Goal: Information Seeking & Learning: Learn about a topic

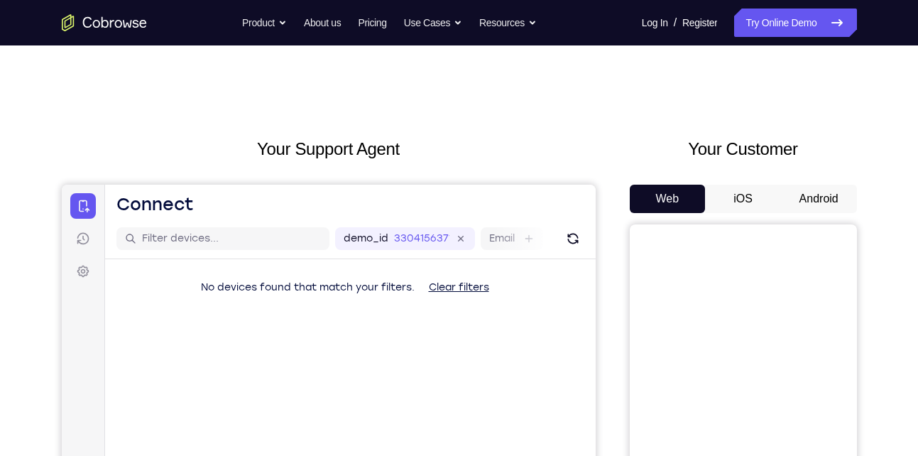
click at [818, 207] on button "Android" at bounding box center [819, 199] width 76 height 28
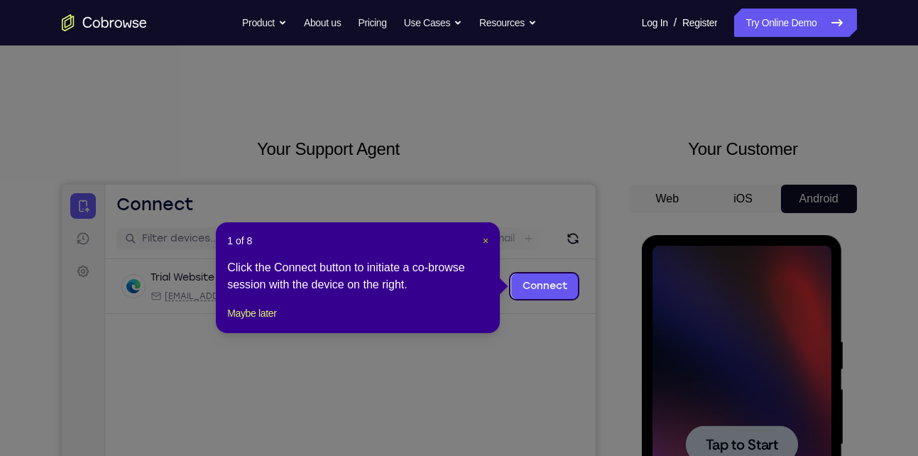
click at [484, 241] on span "×" at bounding box center [486, 240] width 6 height 11
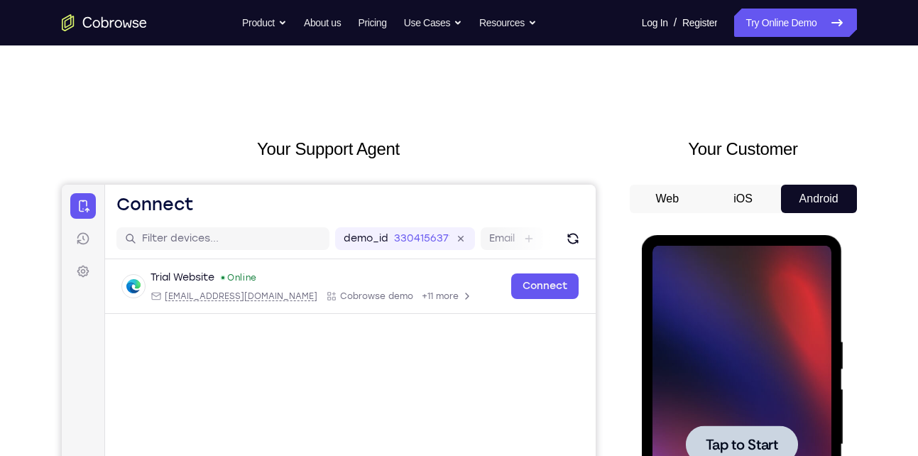
click at [768, 445] on span "Tap to Start" at bounding box center [742, 444] width 72 height 14
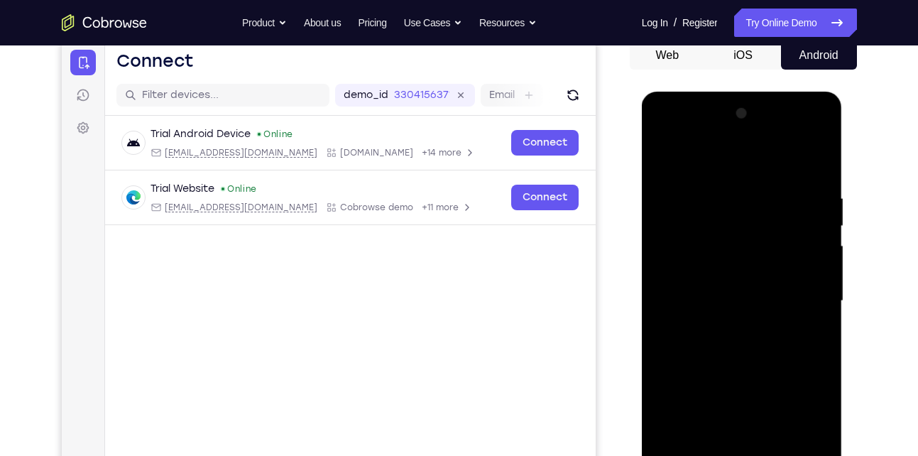
scroll to position [195, 0]
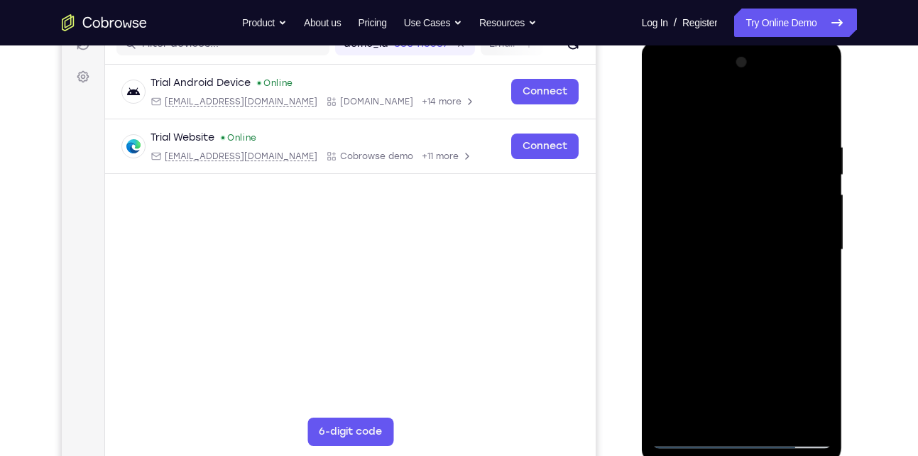
click at [746, 433] on div at bounding box center [742, 250] width 179 height 398
click at [740, 440] on div at bounding box center [742, 250] width 179 height 398
click at [808, 374] on div at bounding box center [742, 250] width 179 height 398
click at [720, 109] on div at bounding box center [742, 250] width 179 height 398
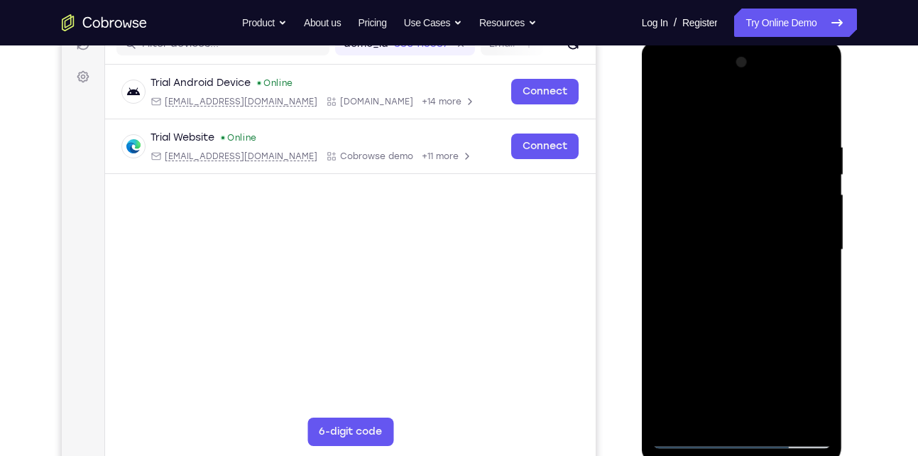
click at [800, 256] on div at bounding box center [742, 250] width 179 height 398
click at [728, 269] on div at bounding box center [742, 250] width 179 height 398
click at [714, 241] on div at bounding box center [742, 250] width 179 height 398
click at [756, 251] on div at bounding box center [742, 250] width 179 height 398
click at [735, 290] on div at bounding box center [742, 250] width 179 height 398
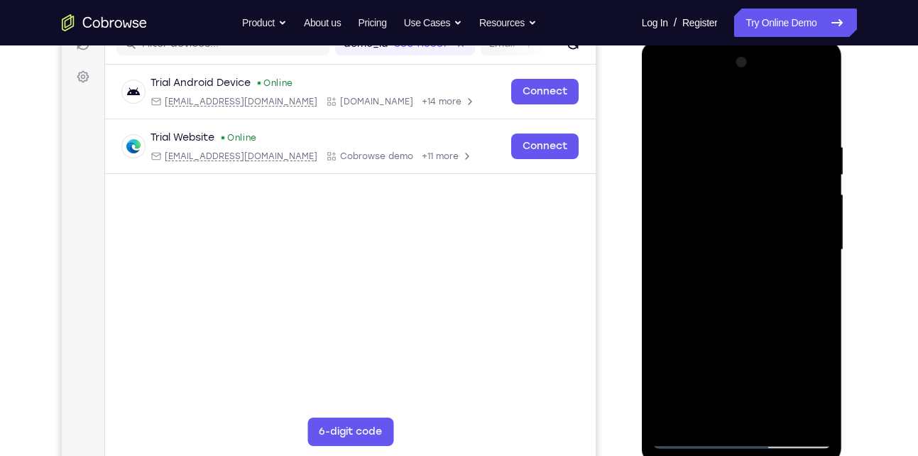
click at [735, 290] on div at bounding box center [742, 250] width 179 height 398
click at [749, 299] on div at bounding box center [742, 250] width 179 height 398
click at [715, 134] on div at bounding box center [742, 250] width 179 height 398
click at [812, 109] on div at bounding box center [742, 250] width 179 height 398
click at [719, 143] on div at bounding box center [742, 250] width 179 height 398
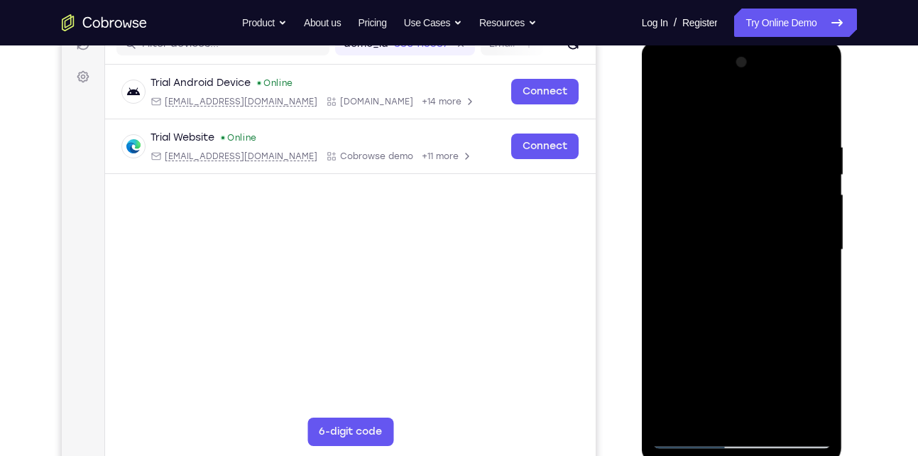
click at [813, 116] on div at bounding box center [742, 250] width 179 height 398
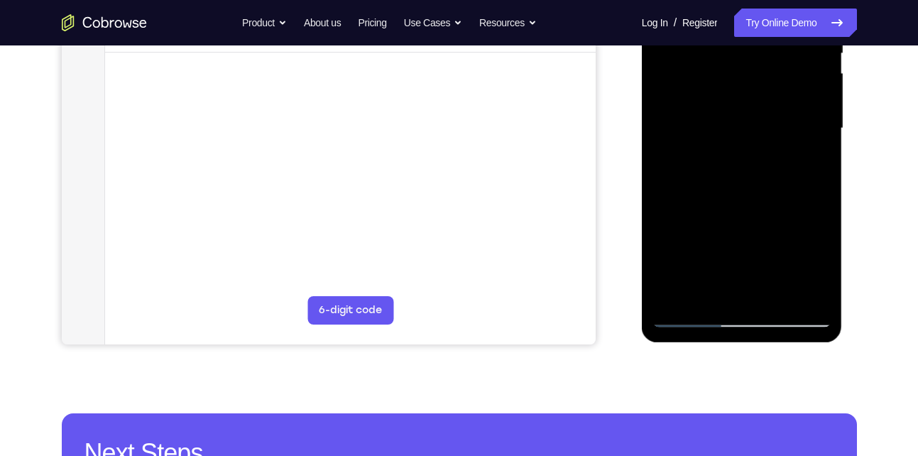
scroll to position [317, 0]
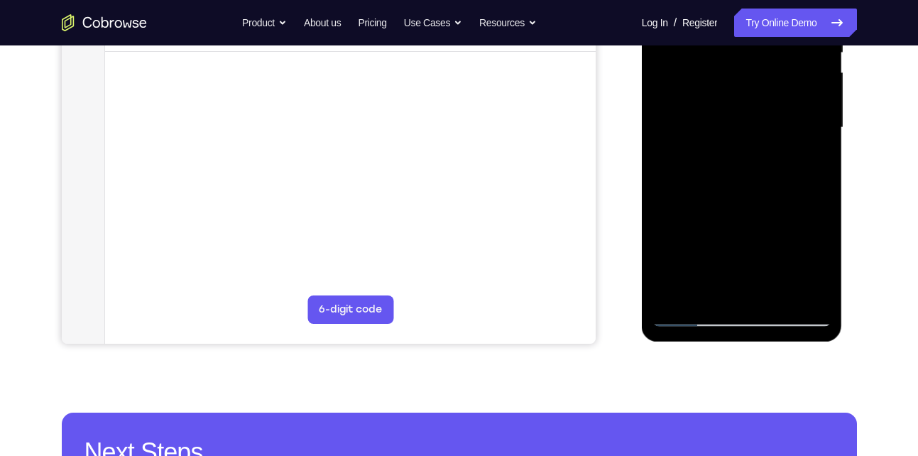
click at [788, 293] on div at bounding box center [742, 128] width 179 height 398
click at [741, 196] on div at bounding box center [742, 128] width 179 height 398
click at [721, 114] on div at bounding box center [742, 128] width 179 height 398
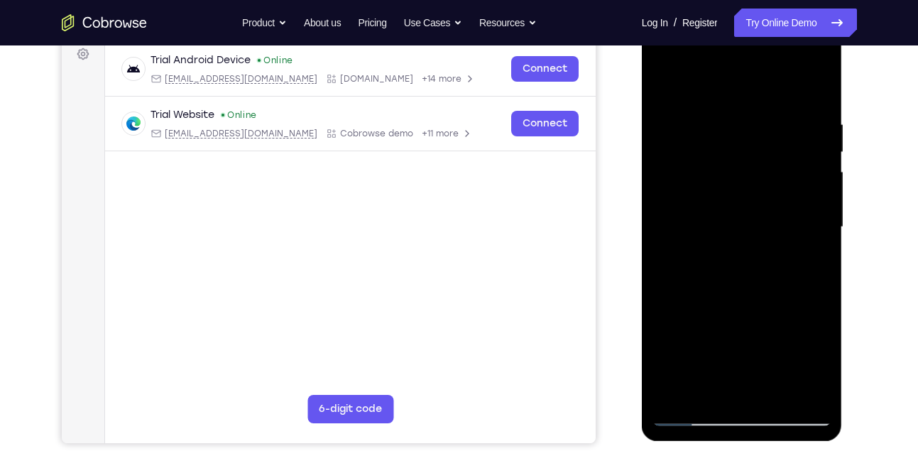
scroll to position [212, 0]
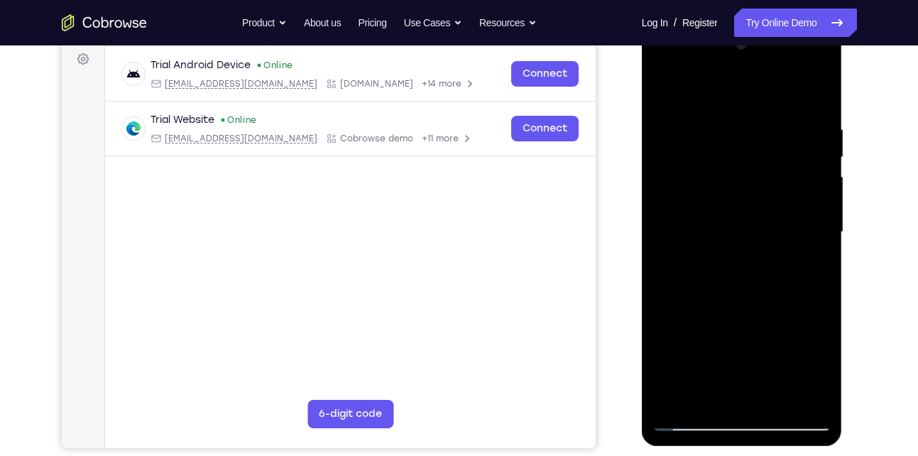
click at [689, 388] on div at bounding box center [742, 232] width 179 height 398
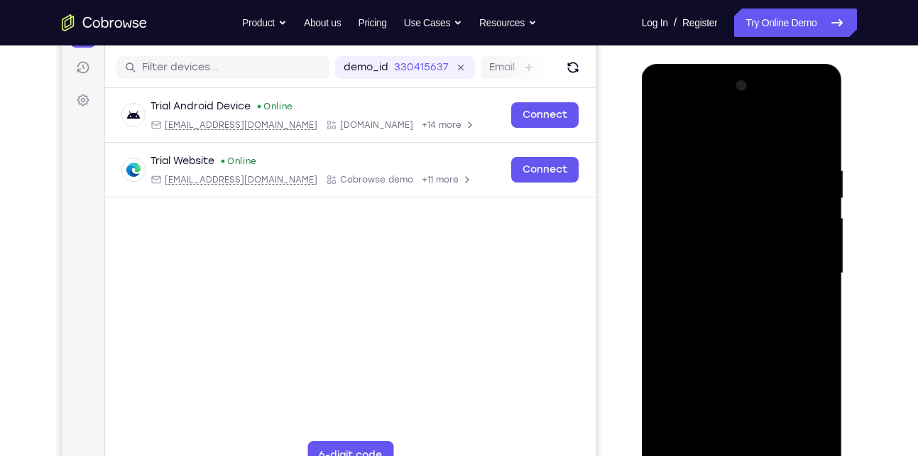
scroll to position [170, 0]
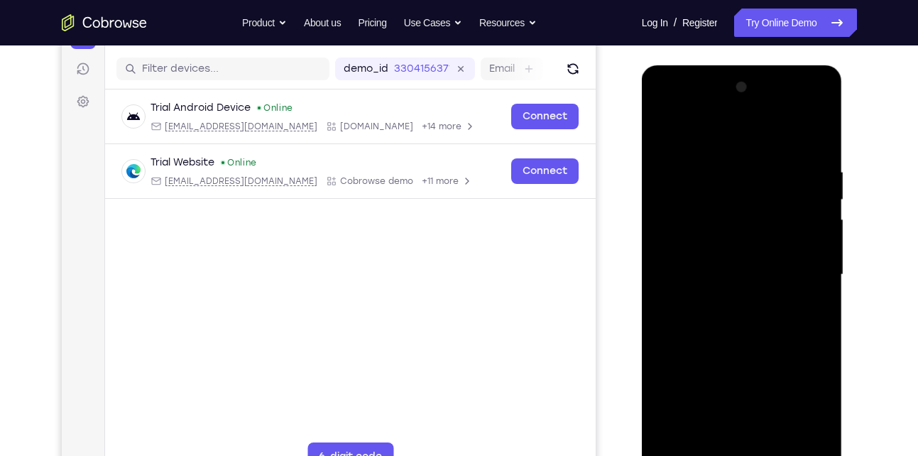
click at [685, 129] on div at bounding box center [742, 275] width 179 height 398
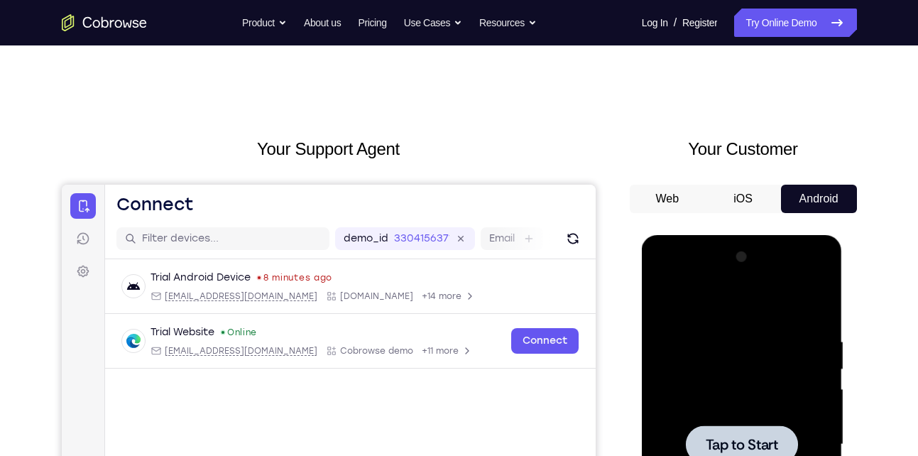
scroll to position [185, 0]
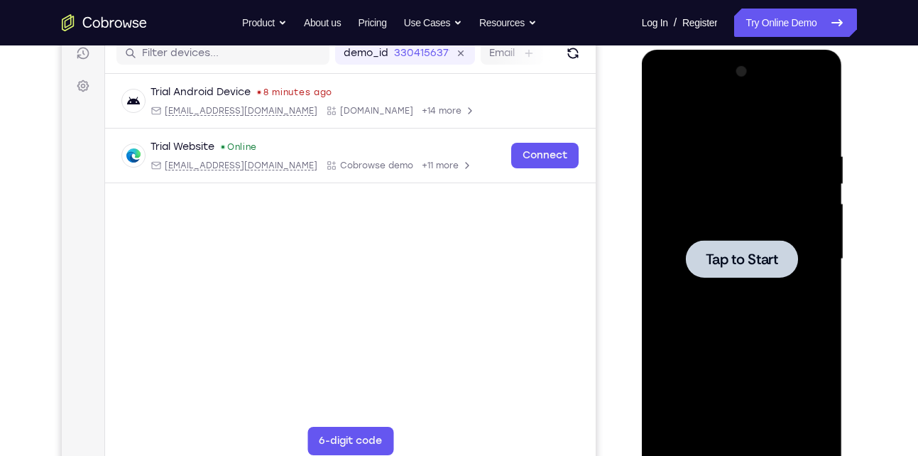
click at [724, 238] on div at bounding box center [742, 259] width 179 height 398
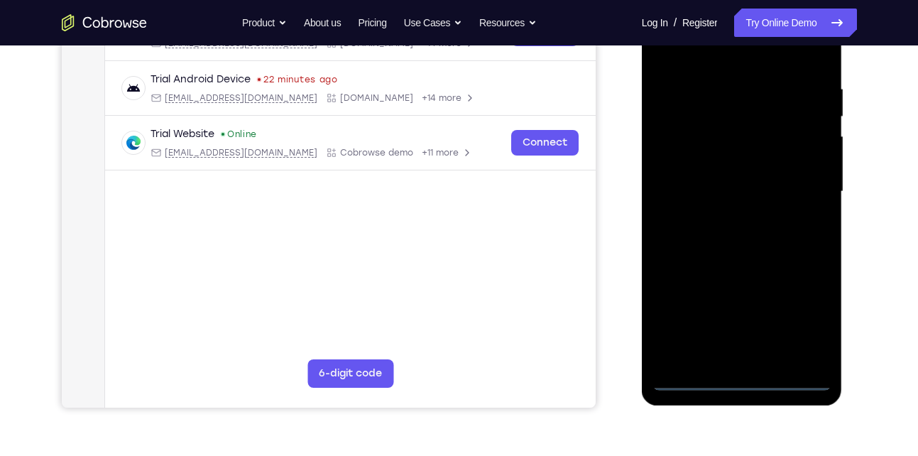
scroll to position [254, 0]
click at [741, 369] on div at bounding box center [742, 191] width 179 height 398
click at [741, 375] on div at bounding box center [742, 191] width 179 height 398
click at [797, 320] on div at bounding box center [742, 191] width 179 height 398
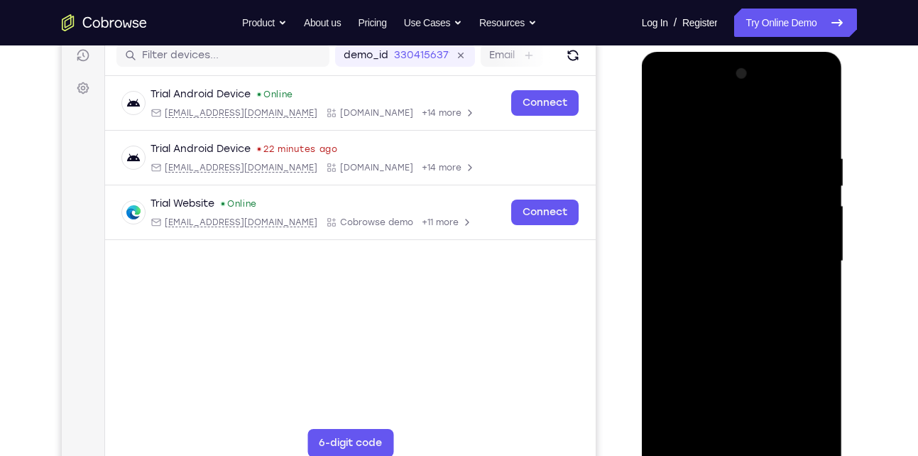
scroll to position [183, 0]
click at [725, 124] on div at bounding box center [742, 262] width 179 height 398
click at [805, 256] on div at bounding box center [742, 262] width 179 height 398
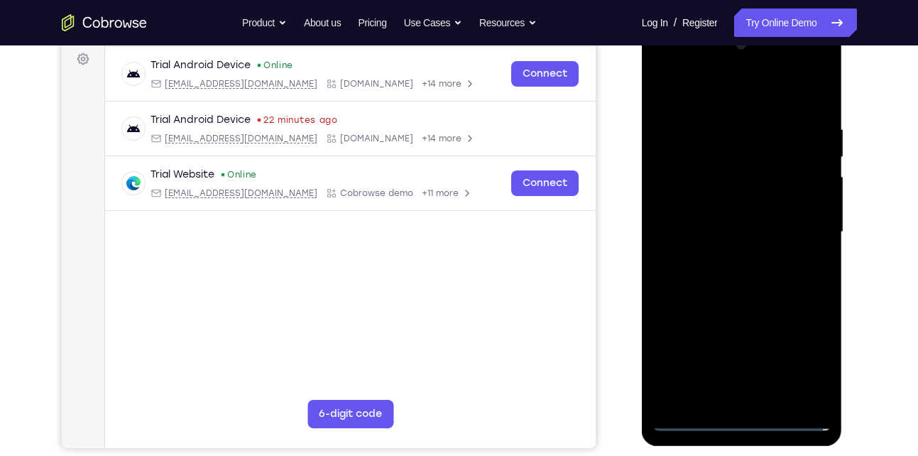
scroll to position [206, 0]
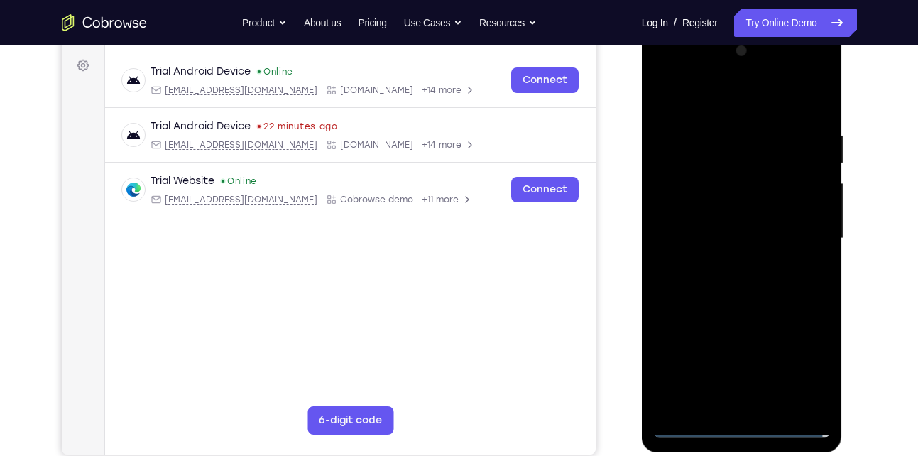
click at [731, 266] on div at bounding box center [742, 239] width 179 height 398
click at [732, 231] on div at bounding box center [742, 239] width 179 height 398
click at [731, 231] on div at bounding box center [742, 239] width 179 height 398
click at [755, 277] on div at bounding box center [742, 239] width 179 height 398
click at [741, 284] on div at bounding box center [742, 239] width 179 height 398
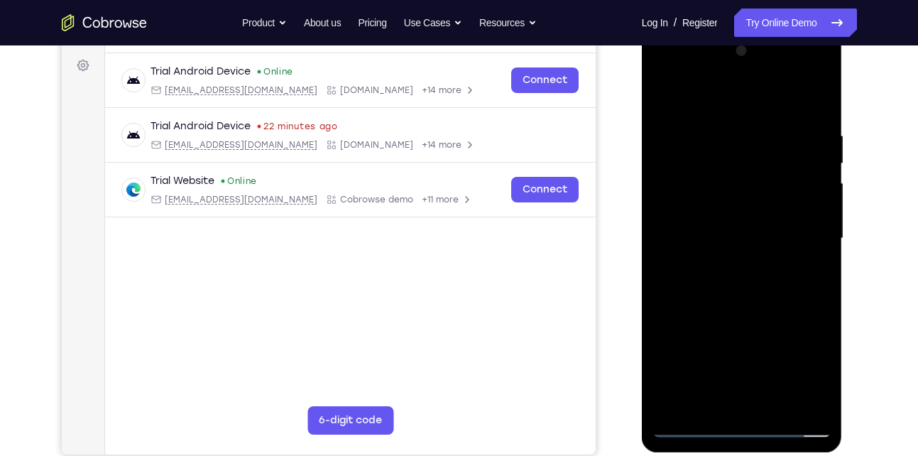
click at [757, 290] on div at bounding box center [742, 239] width 179 height 398
click at [771, 398] on div at bounding box center [742, 239] width 179 height 398
click at [766, 309] on div at bounding box center [742, 239] width 179 height 398
click at [760, 230] on div at bounding box center [742, 239] width 179 height 398
click at [803, 94] on div at bounding box center [742, 239] width 179 height 398
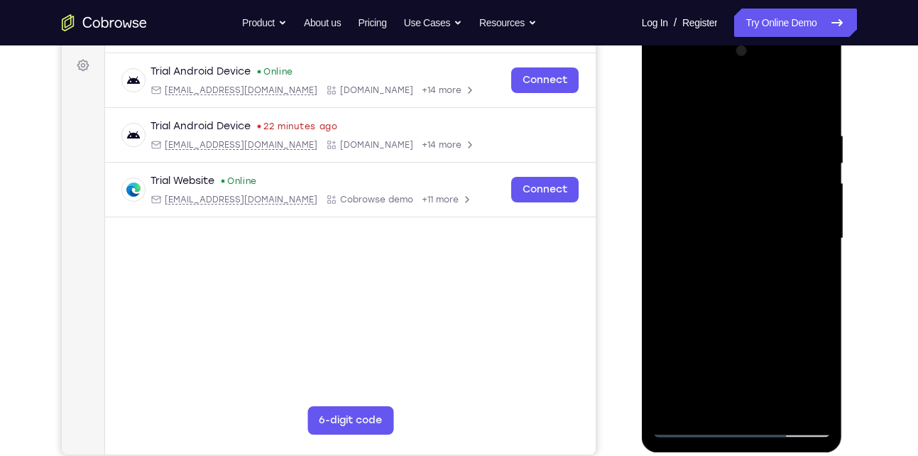
click at [668, 97] on div at bounding box center [742, 239] width 179 height 398
click at [708, 352] on div at bounding box center [742, 239] width 179 height 398
click at [690, 104] on div at bounding box center [742, 239] width 179 height 398
click at [664, 94] on div at bounding box center [742, 239] width 179 height 398
click at [665, 94] on div at bounding box center [742, 239] width 179 height 398
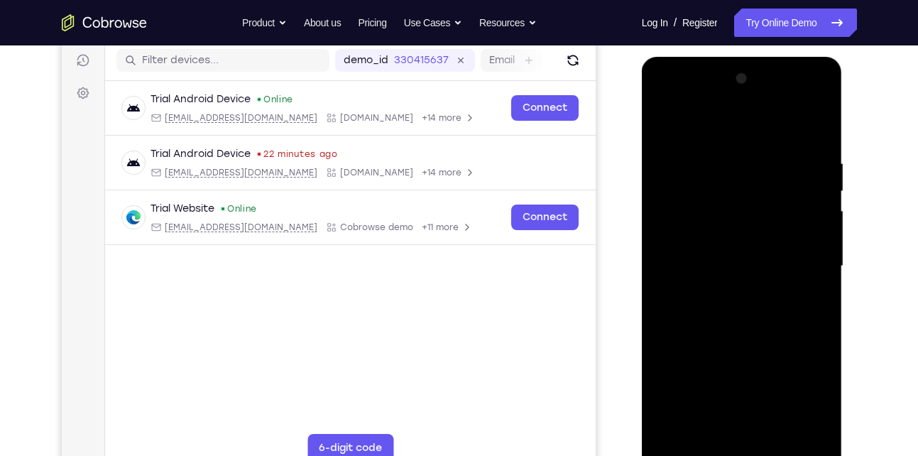
scroll to position [178, 0]
click at [668, 126] on div at bounding box center [742, 267] width 179 height 398
click at [820, 275] on div at bounding box center [742, 267] width 179 height 398
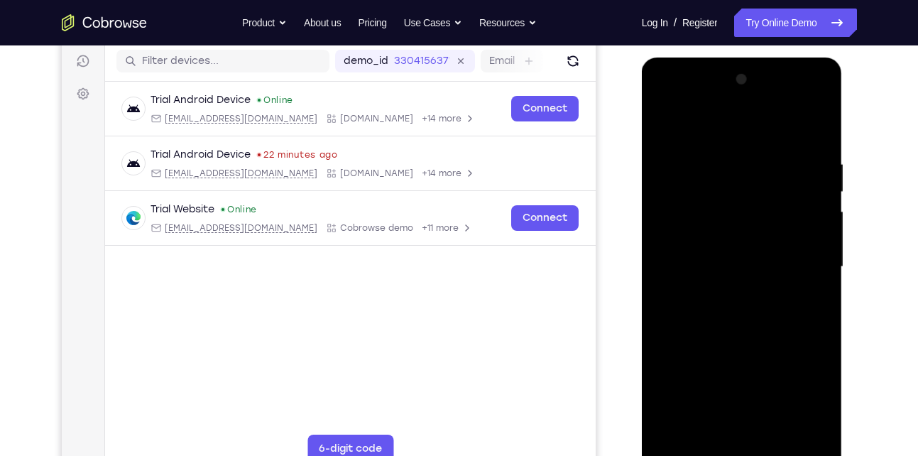
click at [820, 275] on div at bounding box center [742, 267] width 179 height 398
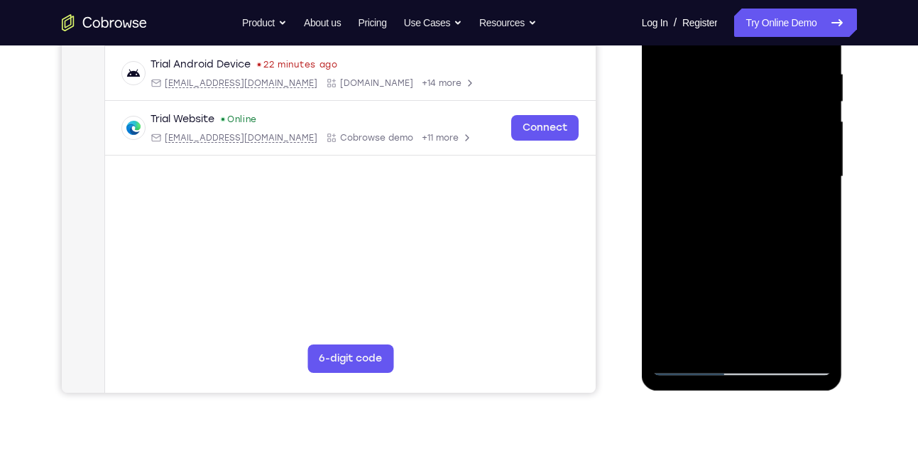
scroll to position [265, 0]
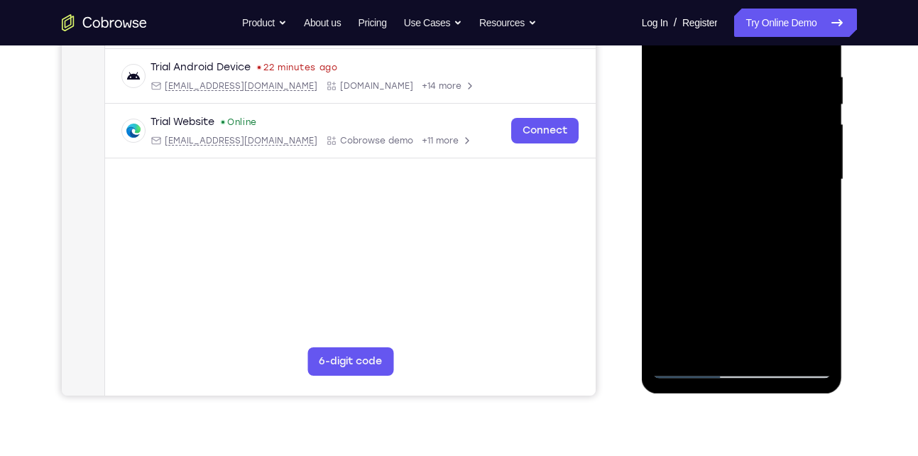
click at [732, 110] on div at bounding box center [742, 180] width 179 height 398
click at [820, 246] on div at bounding box center [742, 180] width 179 height 398
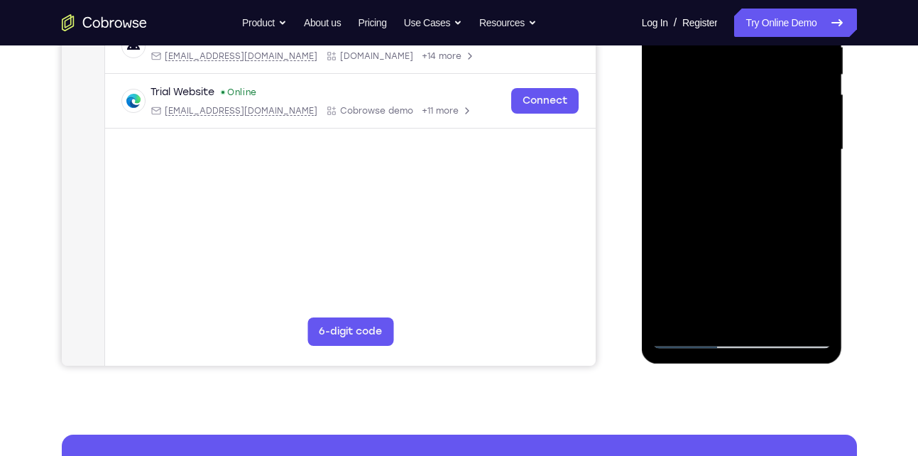
click at [818, 212] on div at bounding box center [742, 150] width 179 height 398
click at [823, 162] on div at bounding box center [742, 150] width 179 height 398
click at [731, 153] on div at bounding box center [742, 150] width 179 height 398
click at [697, 153] on div at bounding box center [742, 150] width 179 height 398
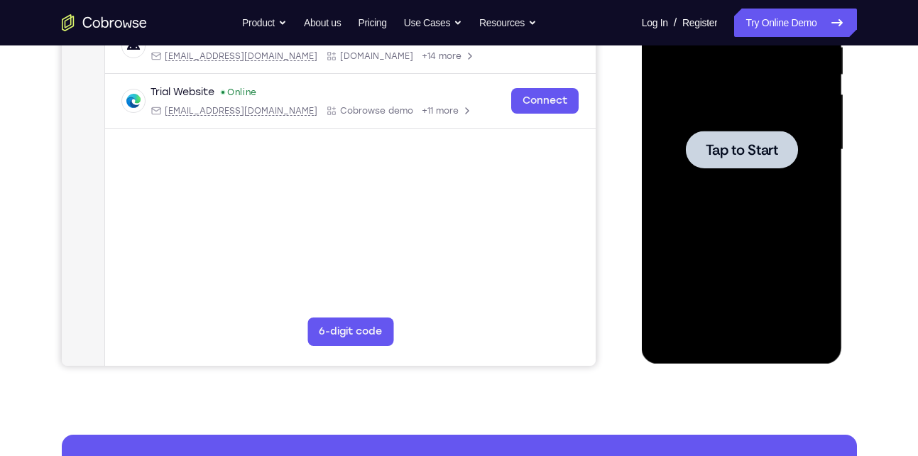
click at [746, 143] on span "Tap to Start" at bounding box center [742, 150] width 72 height 14
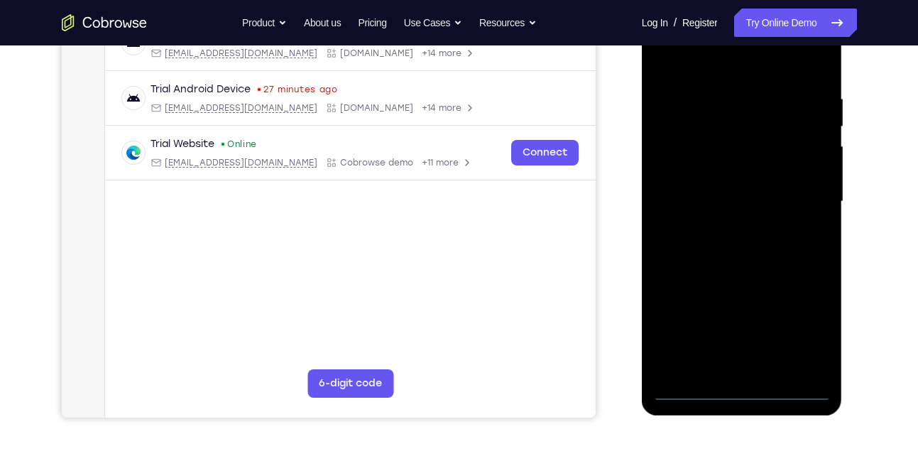
scroll to position [220, 0]
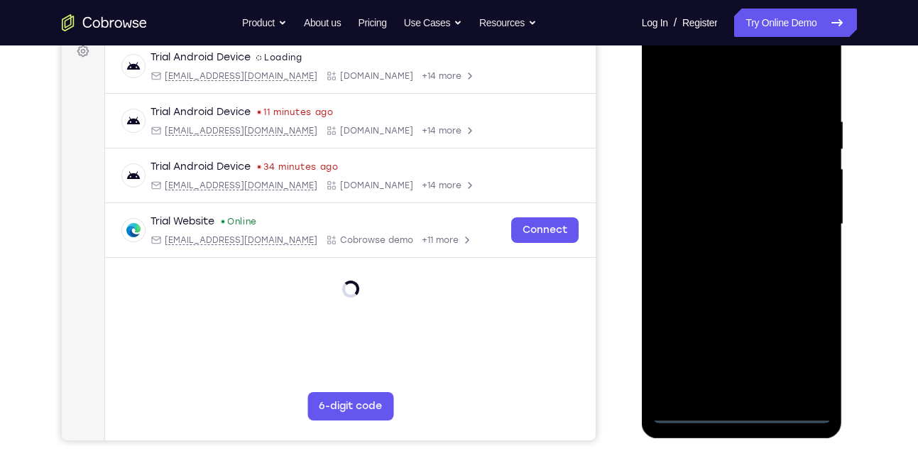
click at [741, 409] on div at bounding box center [742, 225] width 179 height 398
click at [793, 354] on div at bounding box center [742, 225] width 179 height 398
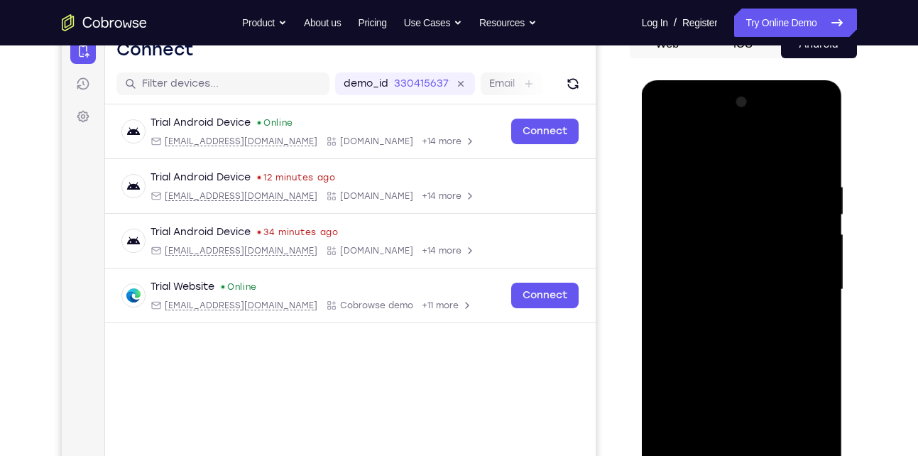
scroll to position [153, 0]
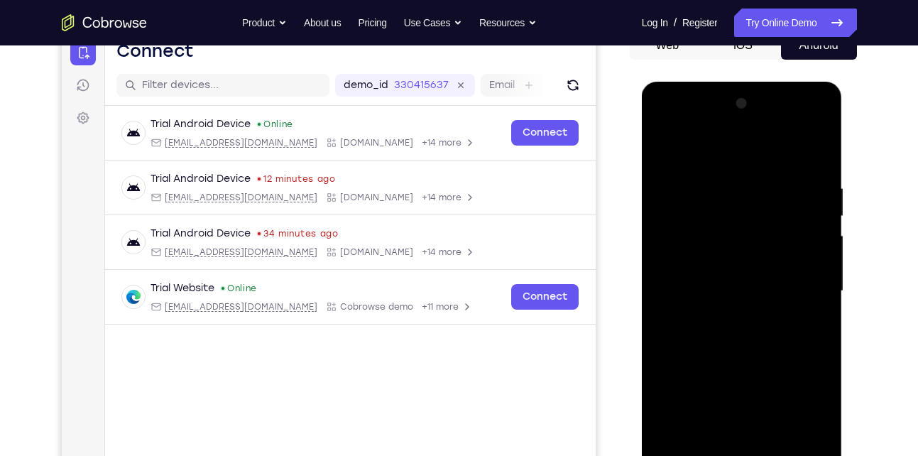
click at [707, 147] on div at bounding box center [742, 291] width 179 height 398
click at [802, 285] on div at bounding box center [742, 291] width 179 height 398
click at [726, 311] on div at bounding box center [742, 291] width 179 height 398
click at [714, 280] on div at bounding box center [742, 291] width 179 height 398
click at [702, 290] on div at bounding box center [742, 291] width 179 height 398
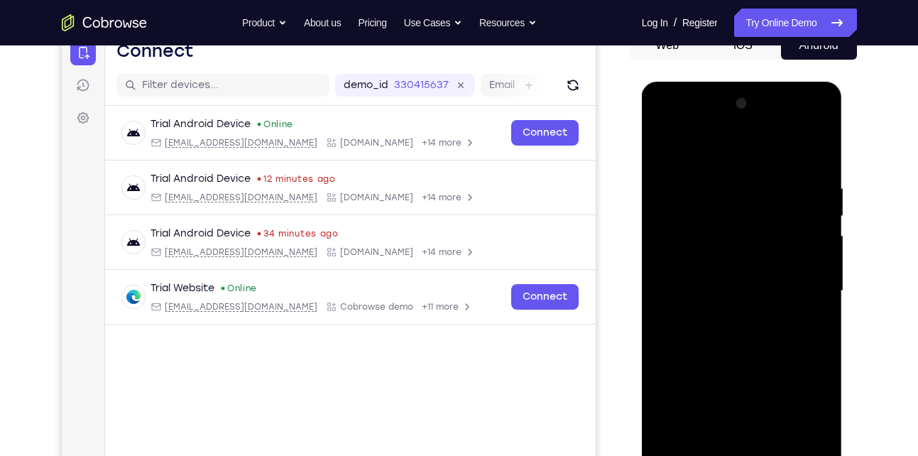
click at [743, 334] on div at bounding box center [742, 291] width 179 height 398
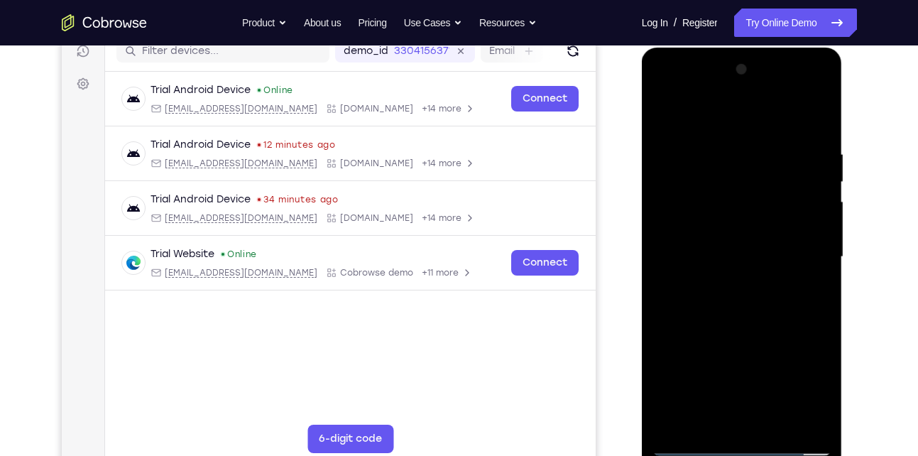
scroll to position [188, 0]
click at [739, 290] on div at bounding box center [742, 257] width 179 height 398
click at [744, 302] on div at bounding box center [742, 257] width 179 height 398
click at [783, 426] on div at bounding box center [742, 257] width 179 height 398
click at [734, 327] on div at bounding box center [742, 257] width 179 height 398
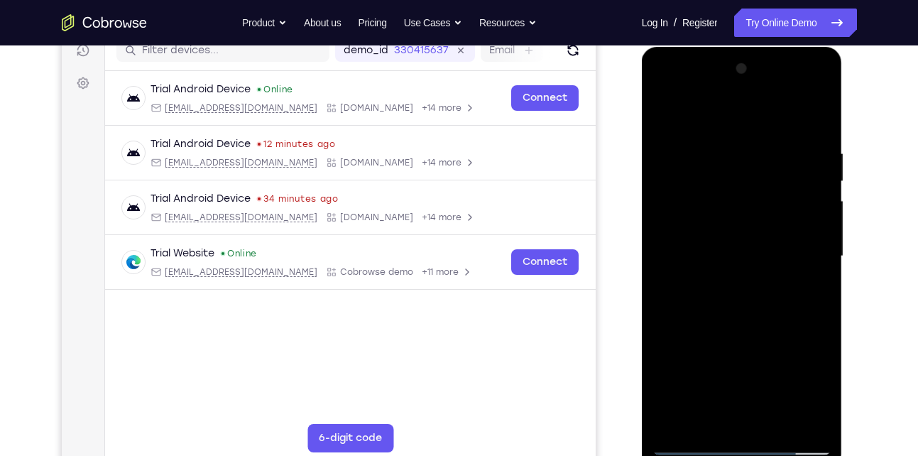
click at [732, 239] on div at bounding box center [742, 257] width 179 height 398
click at [665, 110] on div at bounding box center [742, 257] width 179 height 398
click at [669, 111] on div at bounding box center [742, 257] width 179 height 398
click at [741, 314] on div at bounding box center [742, 257] width 179 height 398
click at [709, 418] on div at bounding box center [742, 257] width 179 height 398
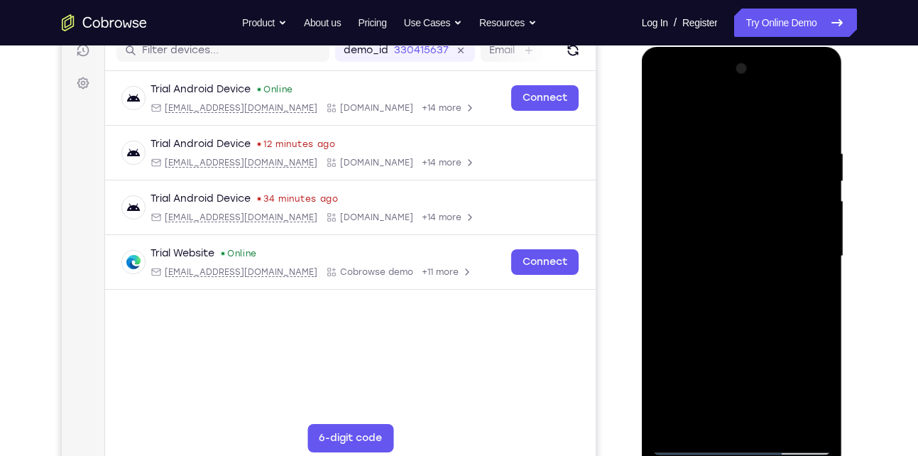
click at [740, 112] on div at bounding box center [742, 257] width 179 height 398
click at [733, 153] on div at bounding box center [742, 257] width 179 height 398
click at [753, 156] on div at bounding box center [742, 257] width 179 height 398
click at [730, 303] on div at bounding box center [742, 257] width 179 height 398
click at [661, 111] on div at bounding box center [742, 257] width 179 height 398
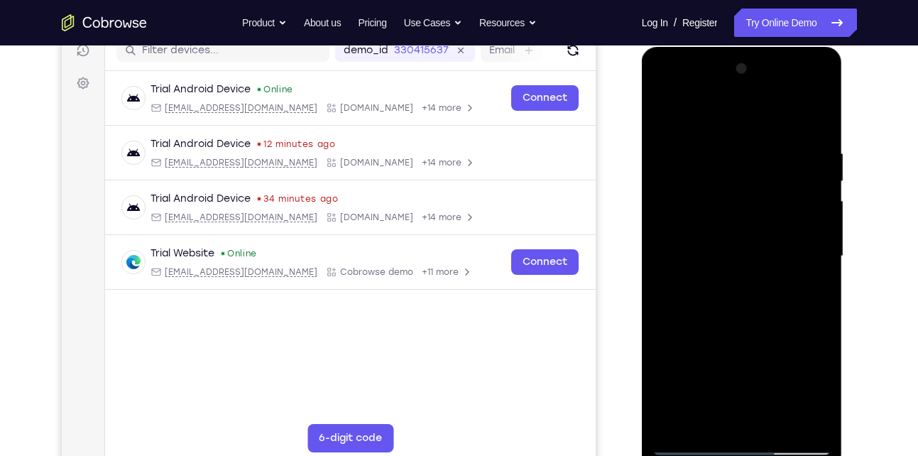
click at [699, 200] on div at bounding box center [742, 257] width 179 height 398
click at [675, 151] on div at bounding box center [742, 257] width 179 height 398
click at [668, 144] on div at bounding box center [742, 257] width 179 height 398
click at [734, 158] on div at bounding box center [742, 257] width 179 height 398
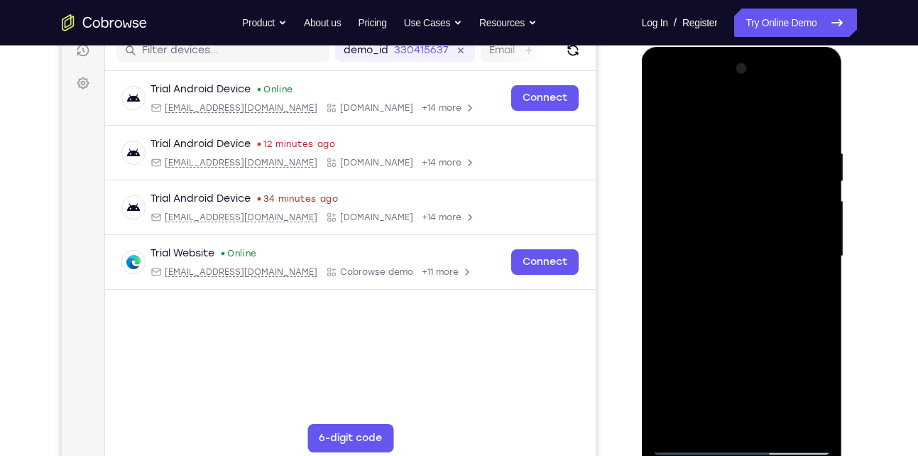
click at [748, 295] on div at bounding box center [742, 257] width 179 height 398
click at [759, 158] on div at bounding box center [742, 257] width 179 height 398
click at [757, 138] on div at bounding box center [742, 257] width 179 height 398
click at [741, 290] on div at bounding box center [742, 257] width 179 height 398
click at [664, 119] on div at bounding box center [742, 257] width 179 height 398
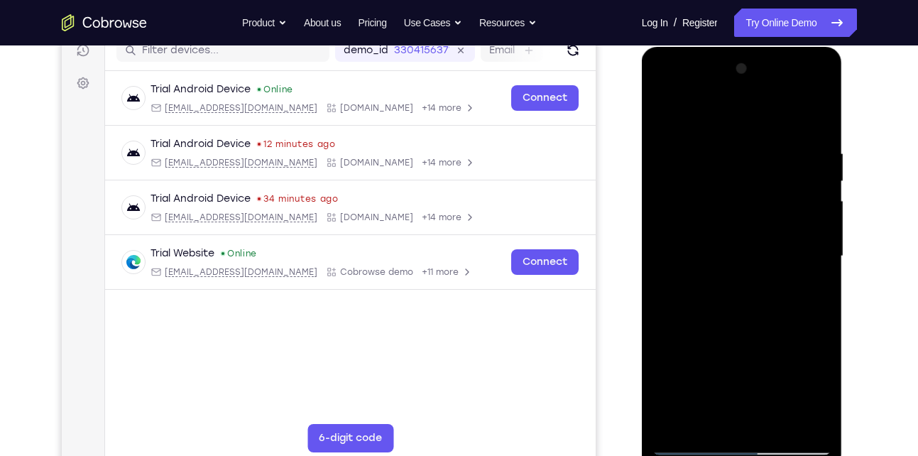
click at [665, 107] on div at bounding box center [742, 257] width 179 height 398
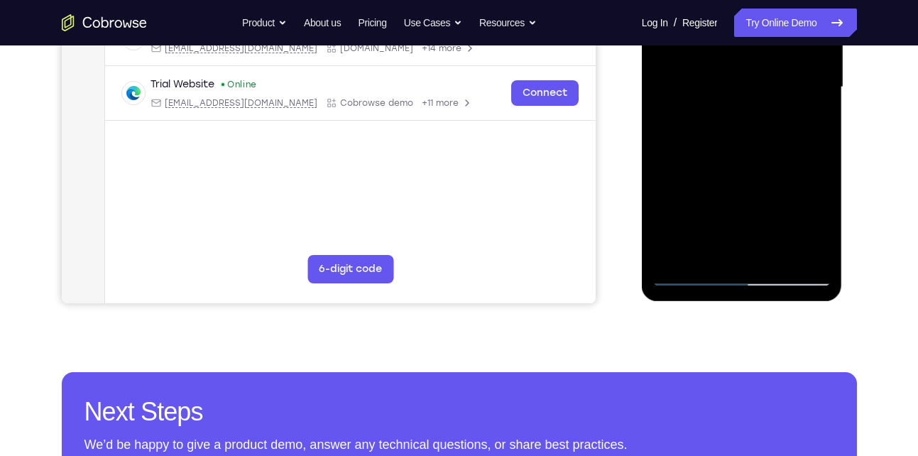
scroll to position [358, 0]
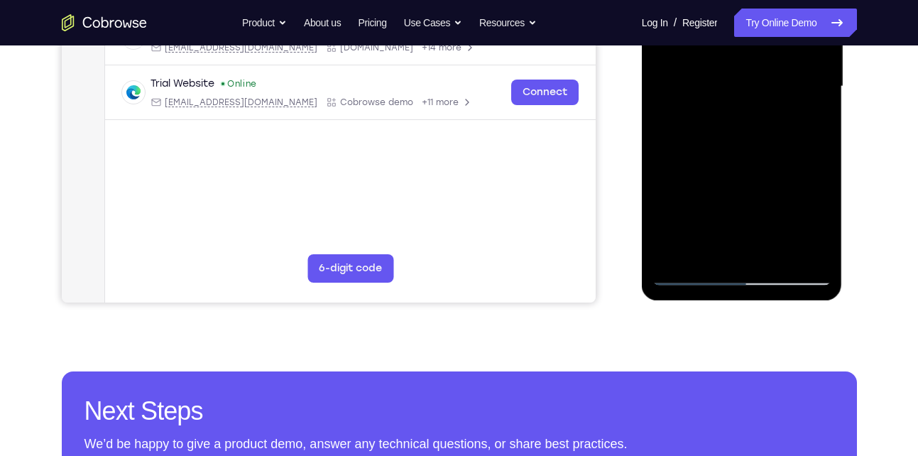
click at [701, 183] on div at bounding box center [742, 87] width 179 height 398
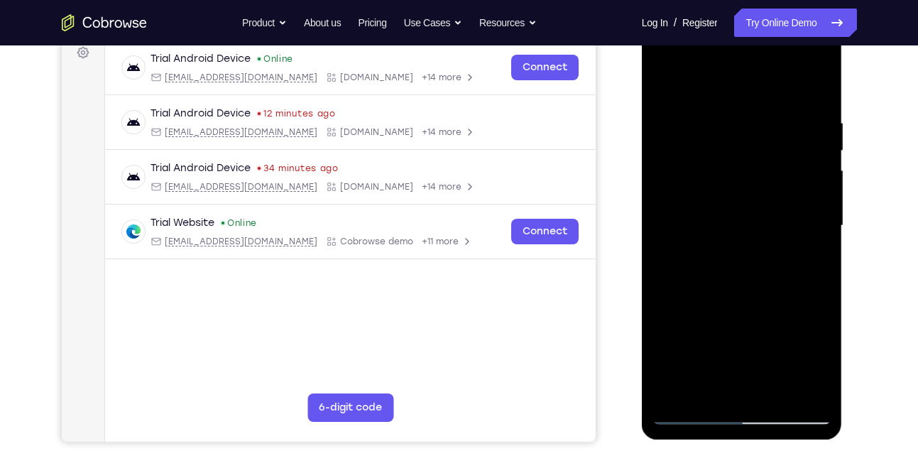
scroll to position [213, 0]
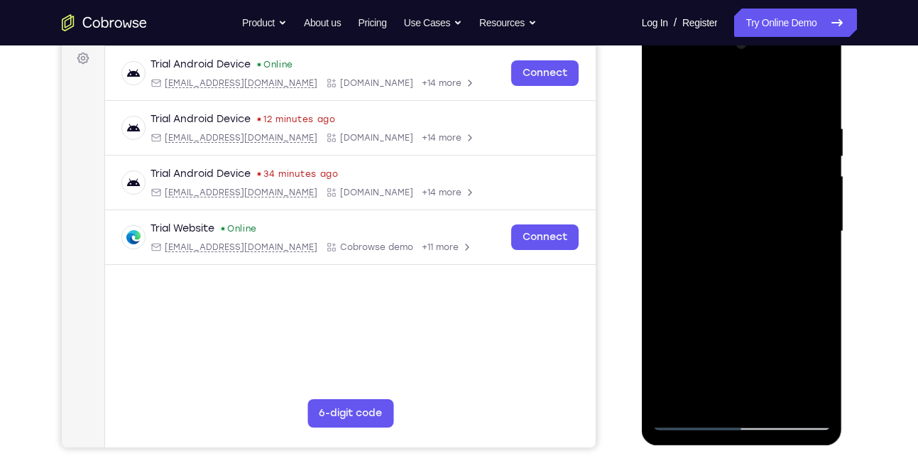
click at [737, 131] on div at bounding box center [742, 232] width 179 height 398
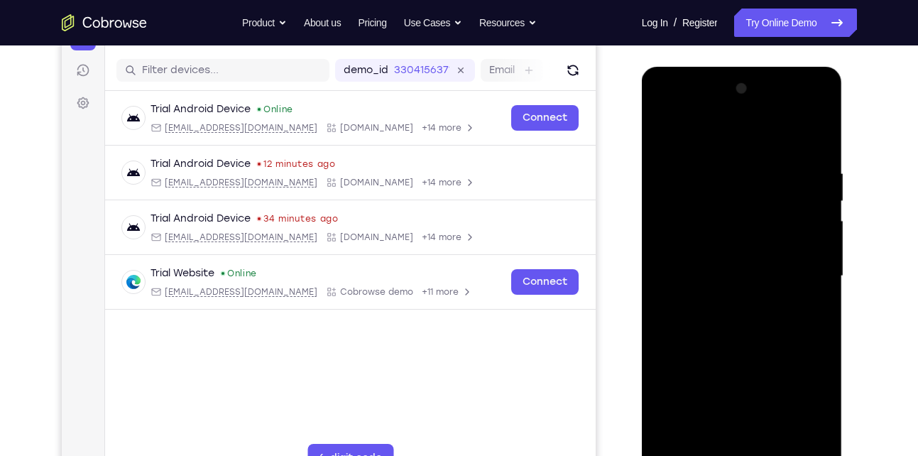
scroll to position [168, 0]
click at [665, 131] on div at bounding box center [742, 277] width 179 height 398
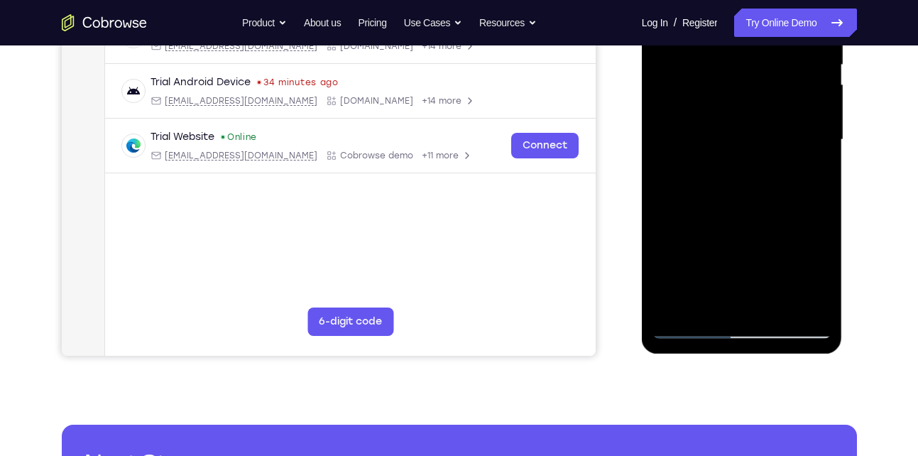
scroll to position [305, 0]
